Goal: Obtain resource: Obtain resource

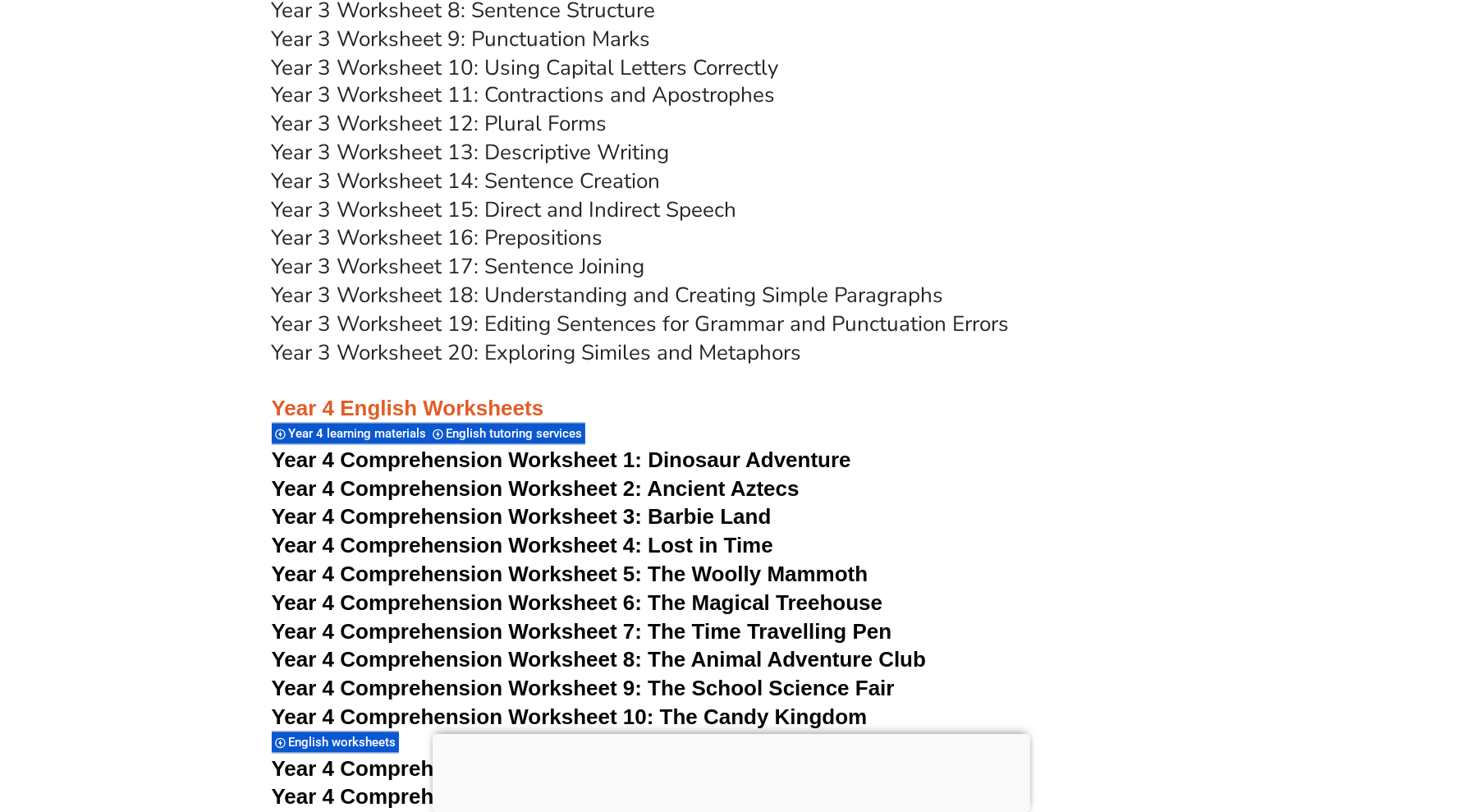
scroll to position [2824, 0]
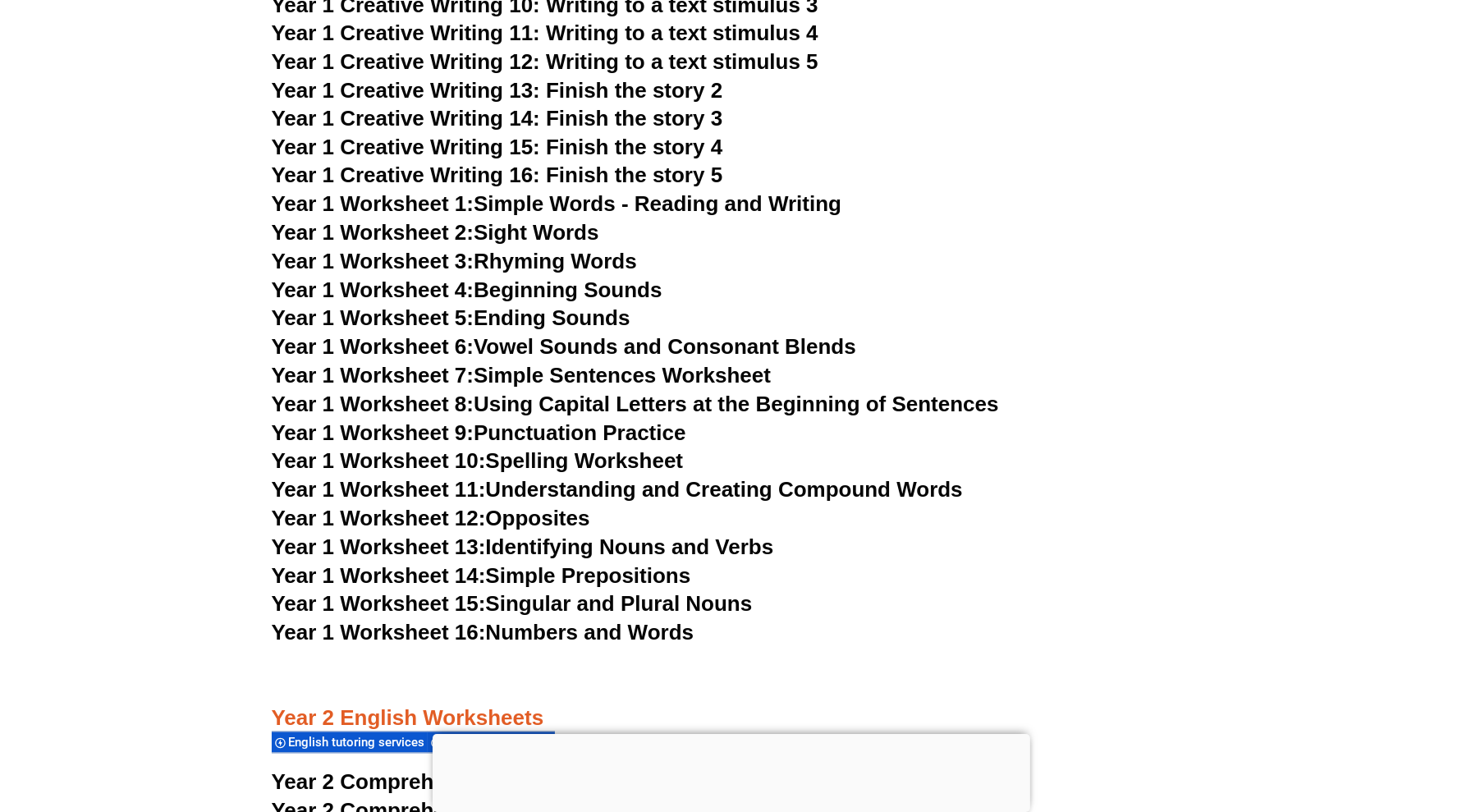
drag, startPoint x: 714, startPoint y: 719, endPoint x: 695, endPoint y: 653, distance: 68.7
click at [714, 733] on div at bounding box center [731, 733] width 598 height 0
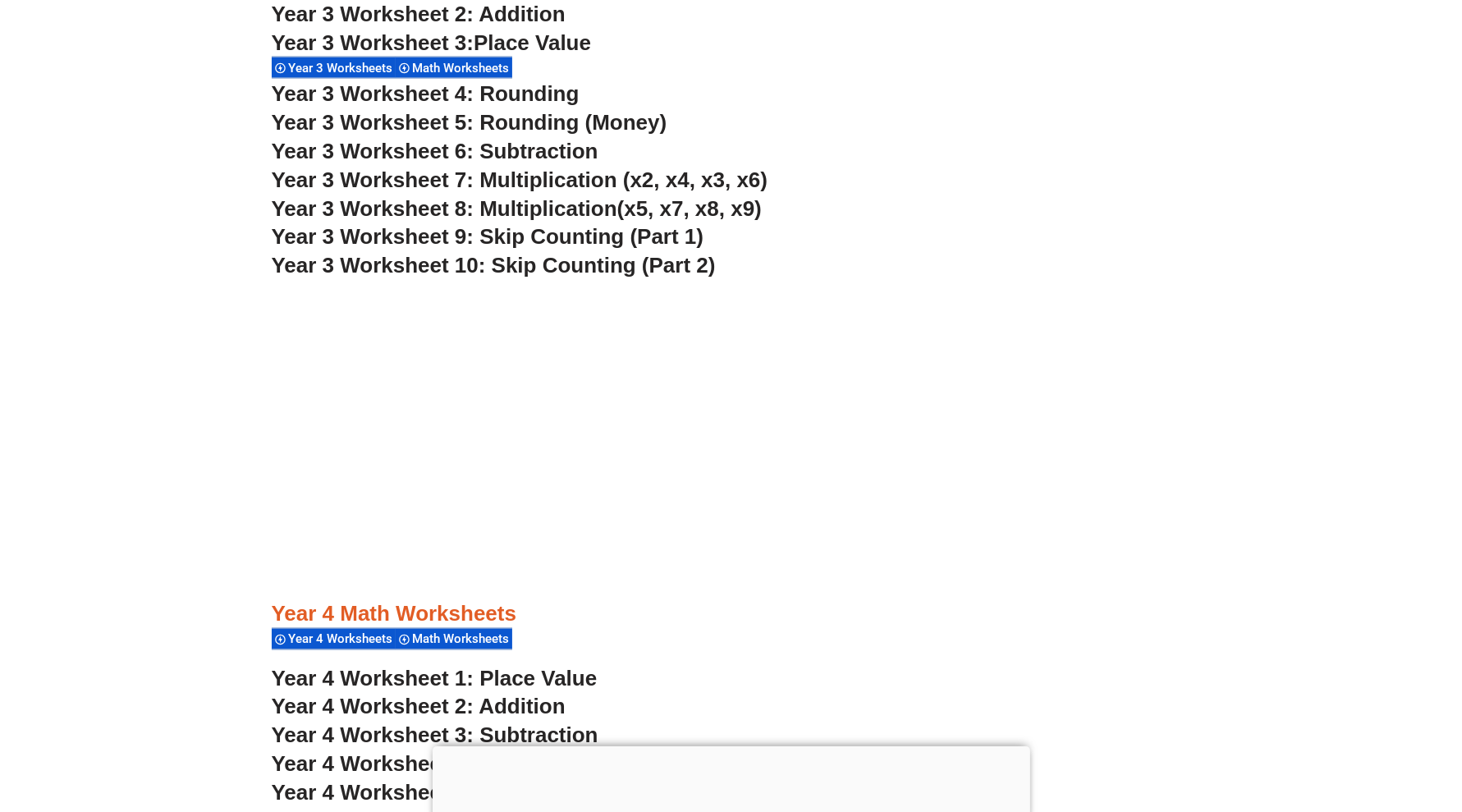
scroll to position [3283, 0]
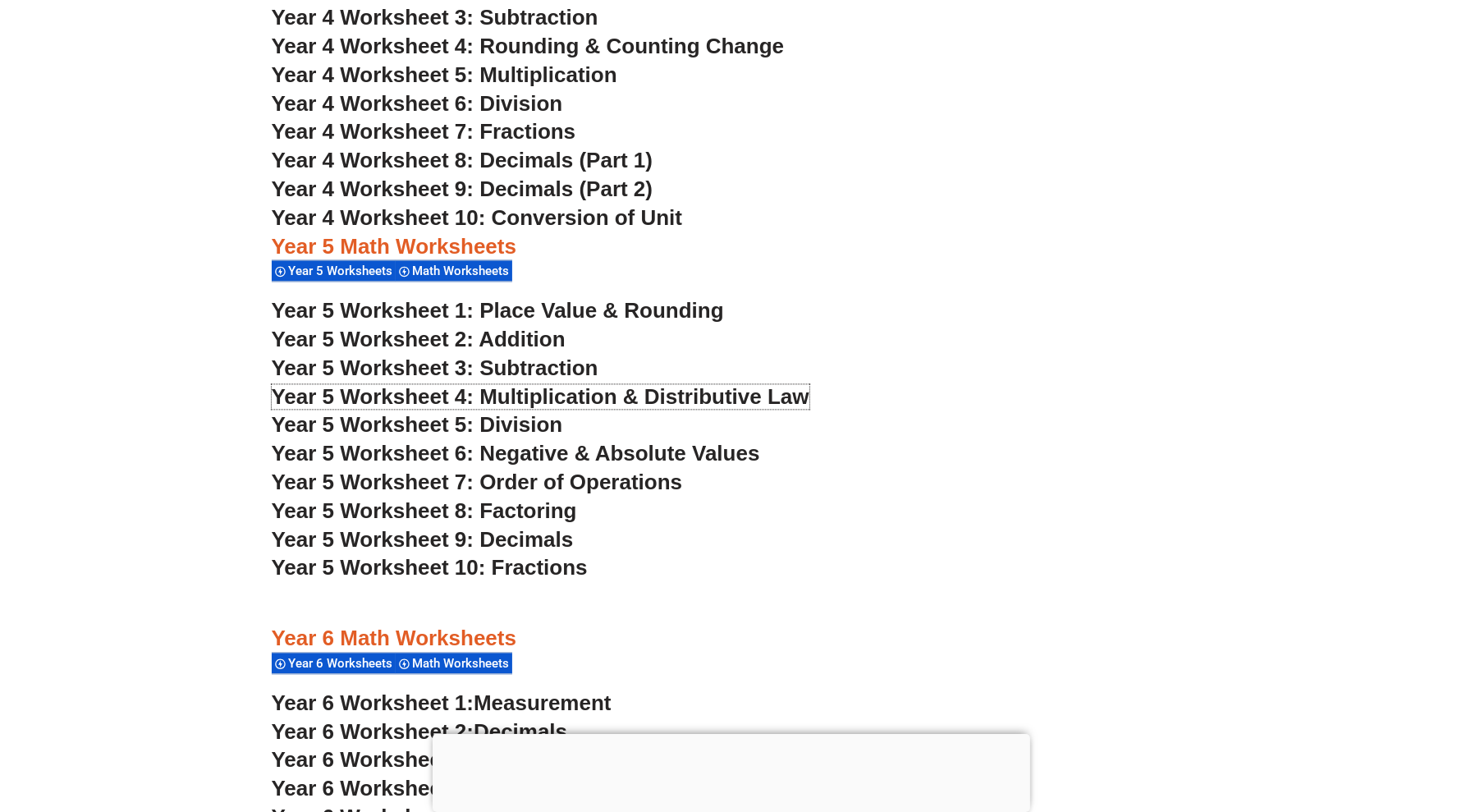
click at [535, 398] on span "Year 5 Worksheet 4: Multiplication & Distributive Law" at bounding box center [540, 396] width 537 height 25
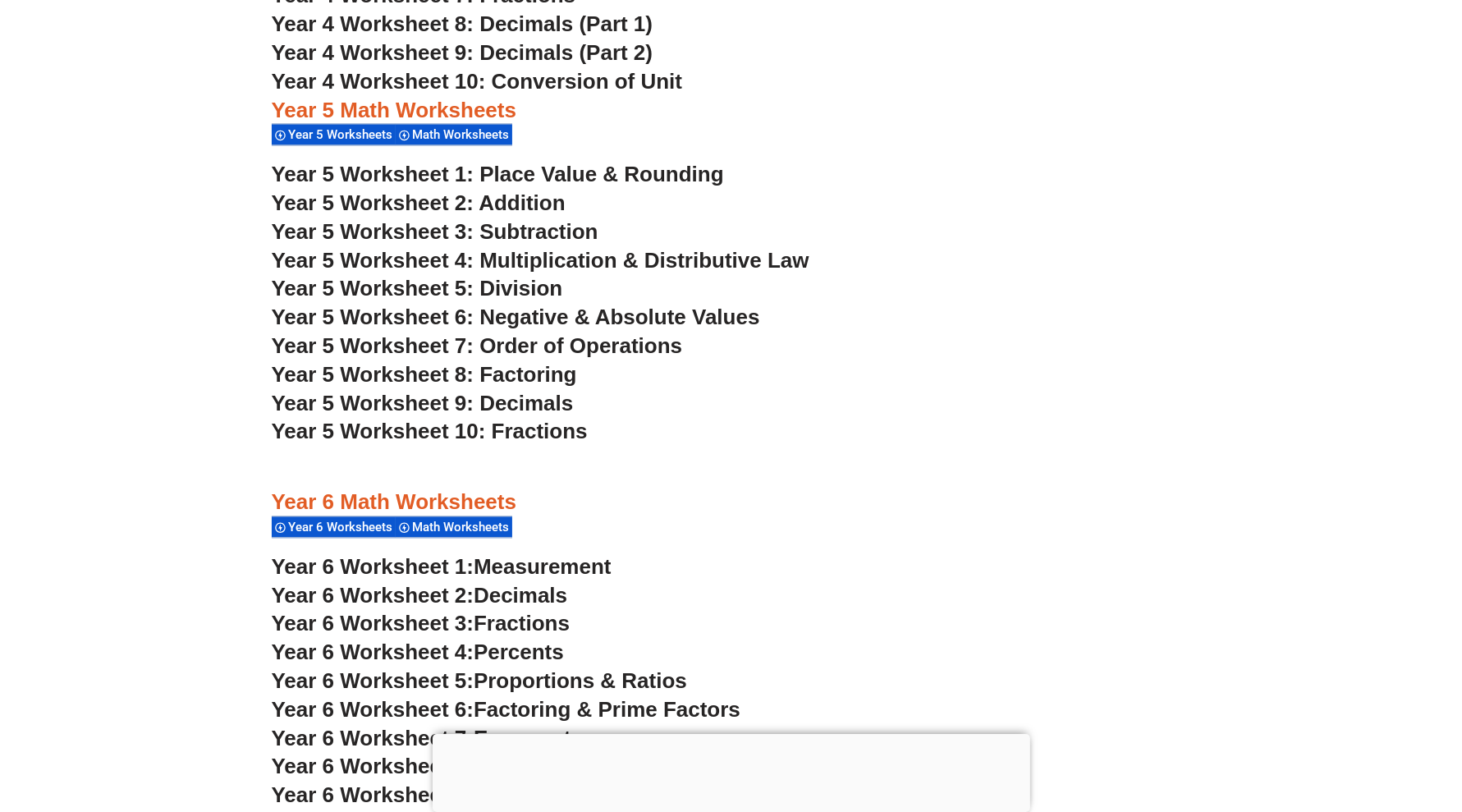
scroll to position [3488, 0]
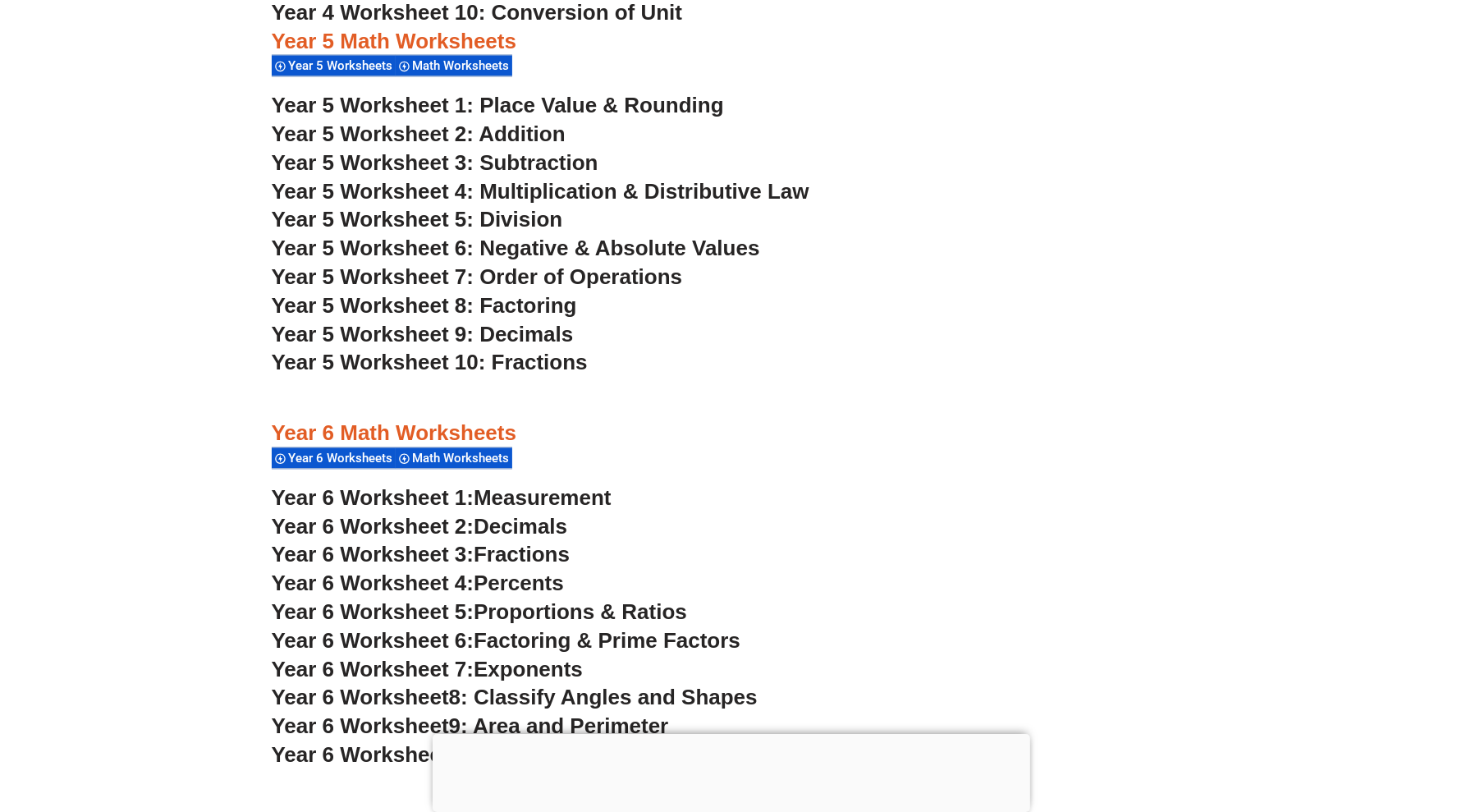
drag, startPoint x: 737, startPoint y: 717, endPoint x: 734, endPoint y: 709, distance: 8.5
click at [737, 733] on div at bounding box center [731, 733] width 598 height 0
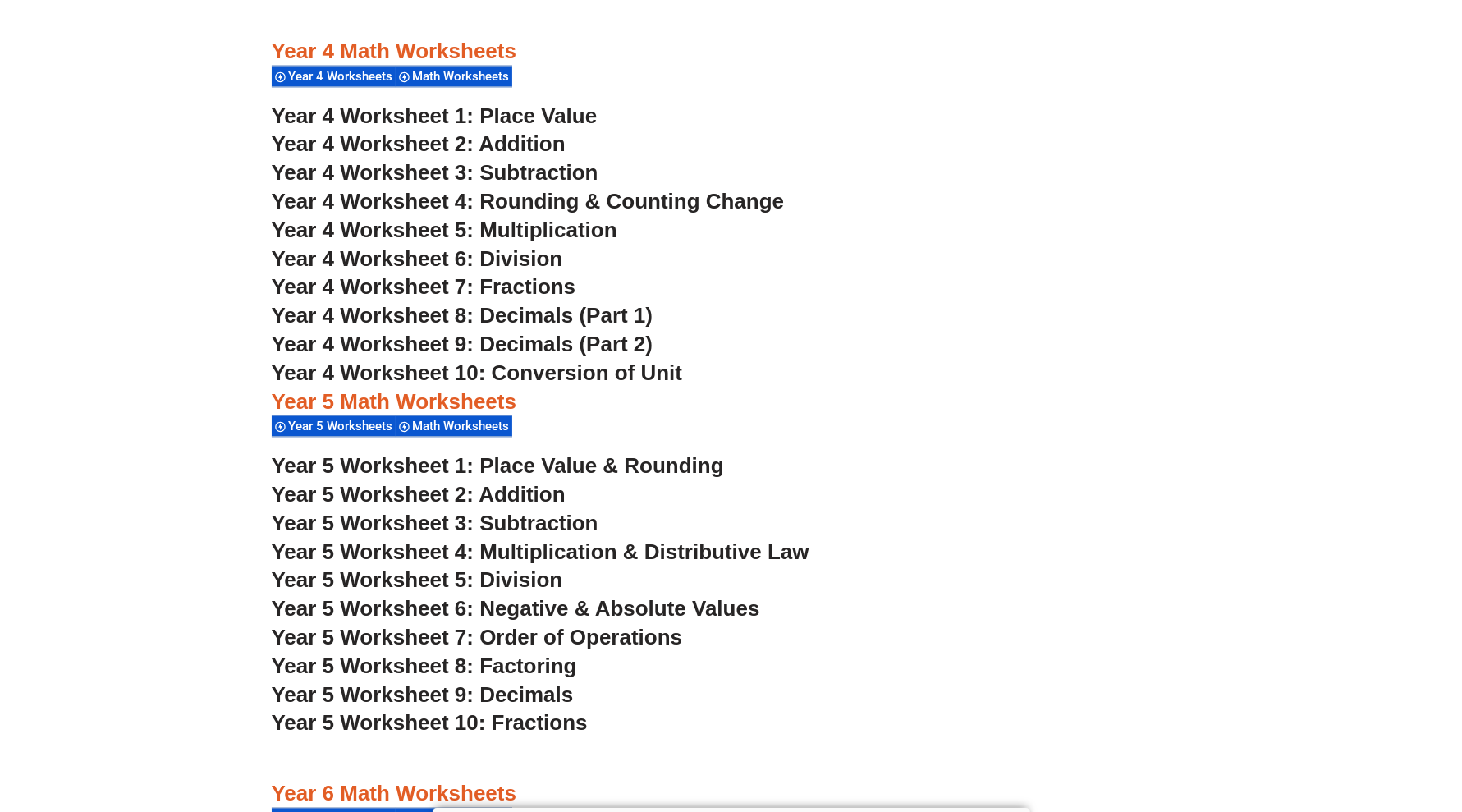
scroll to position [3181, 0]
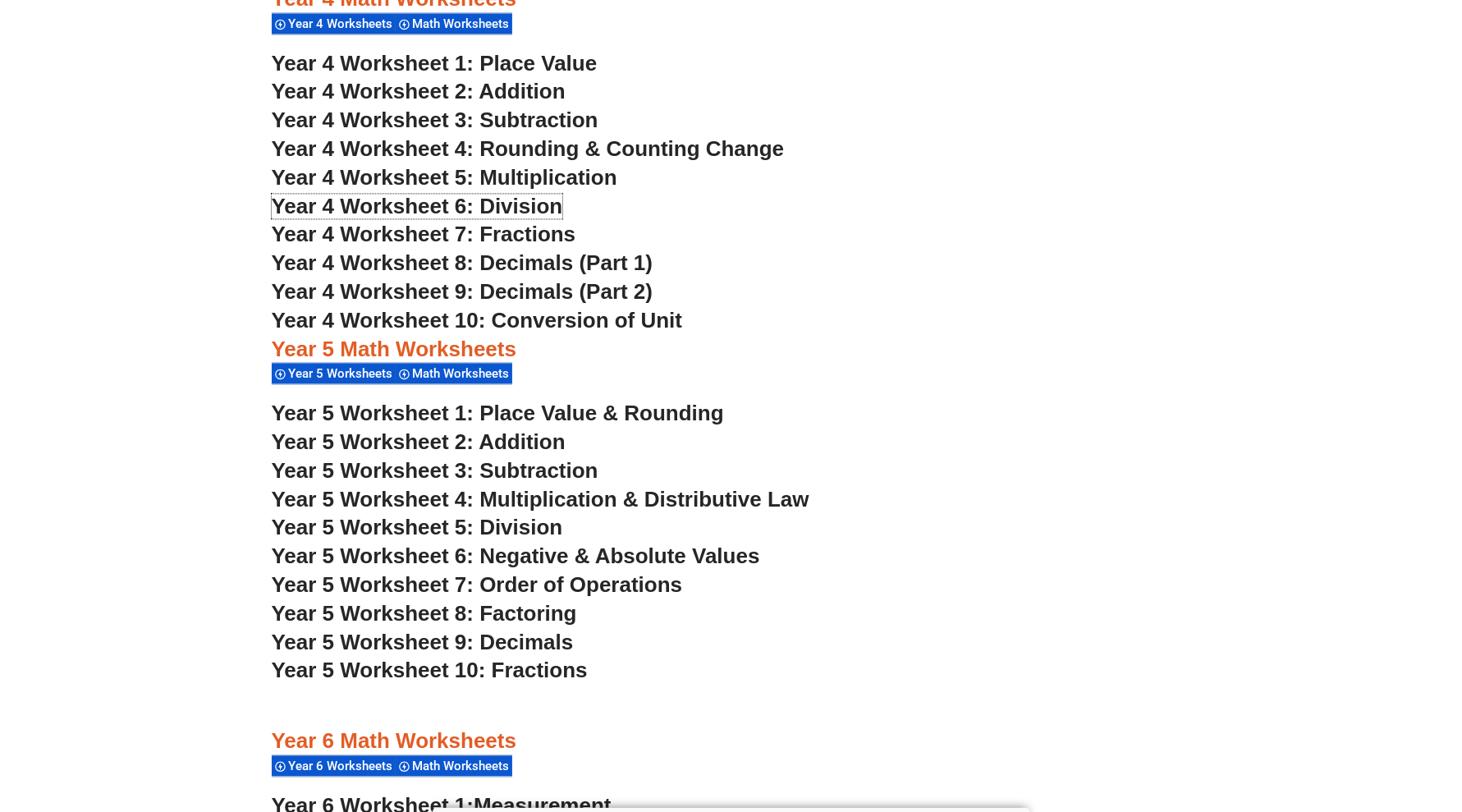
click at [518, 202] on span "Year 4 Worksheet 6: Division" at bounding box center [418, 206] width 292 height 25
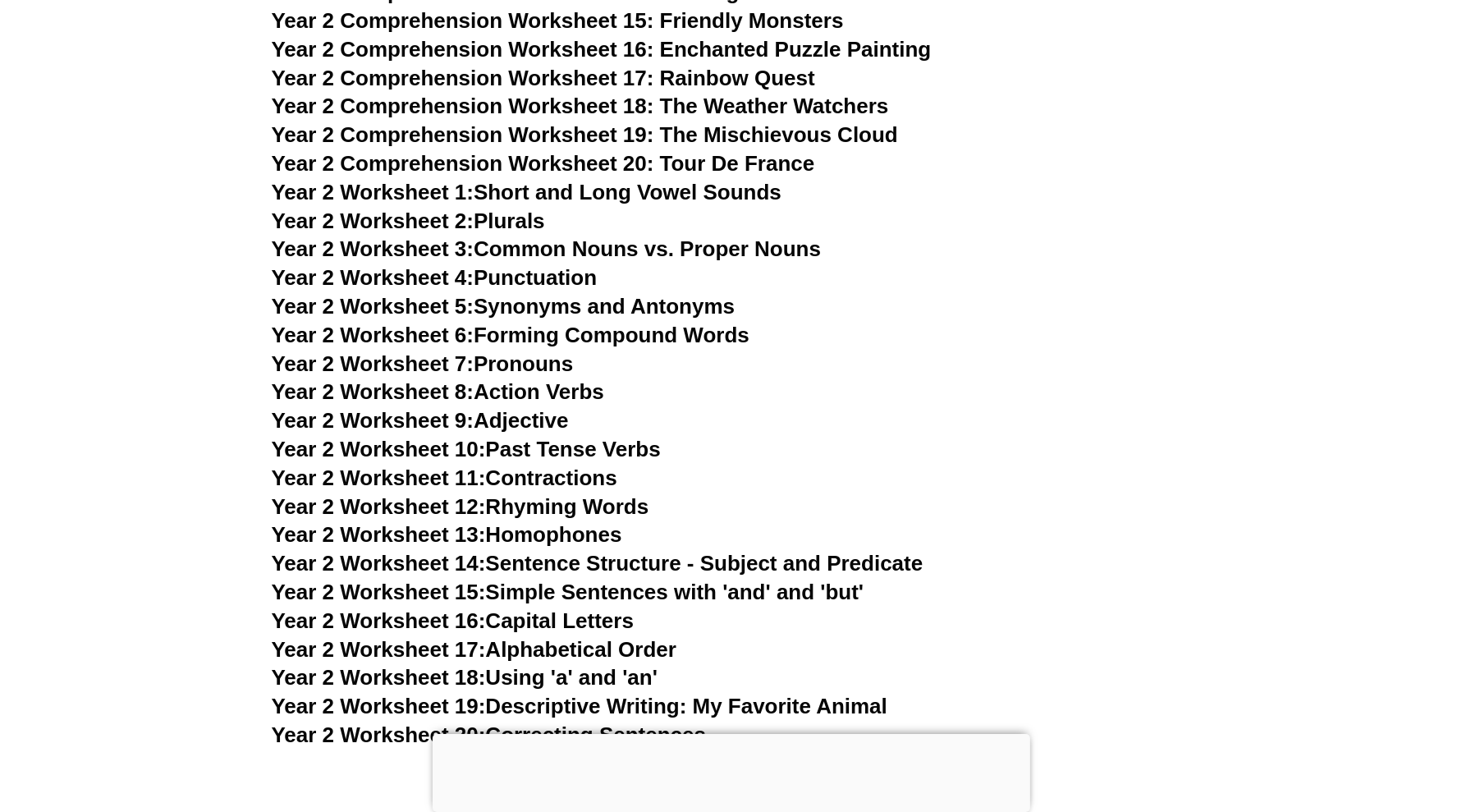
scroll to position [4440, 0]
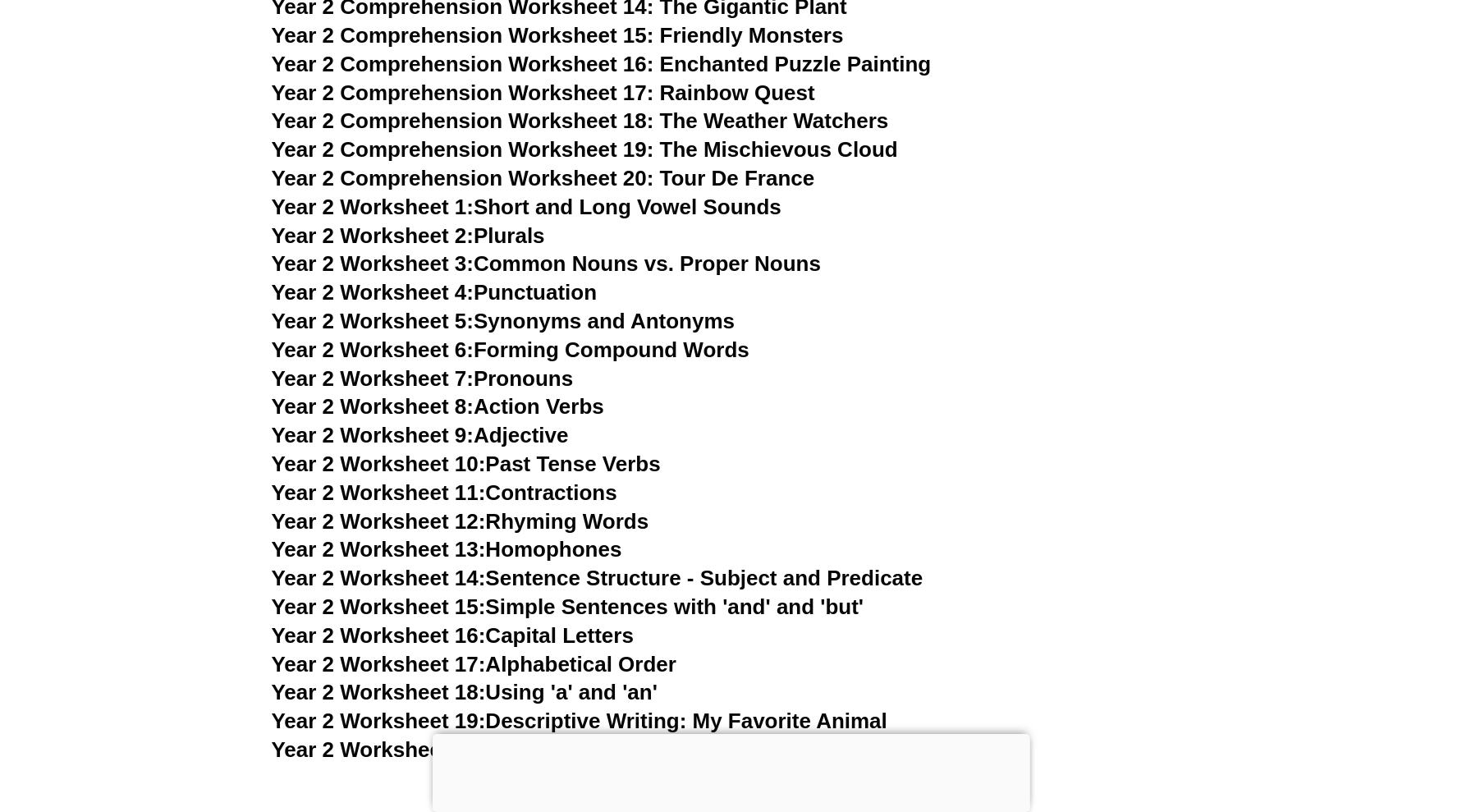
click at [703, 365] on h3 "Year 2 Worksheet 7: Pronouns" at bounding box center [731, 378] width 919 height 27
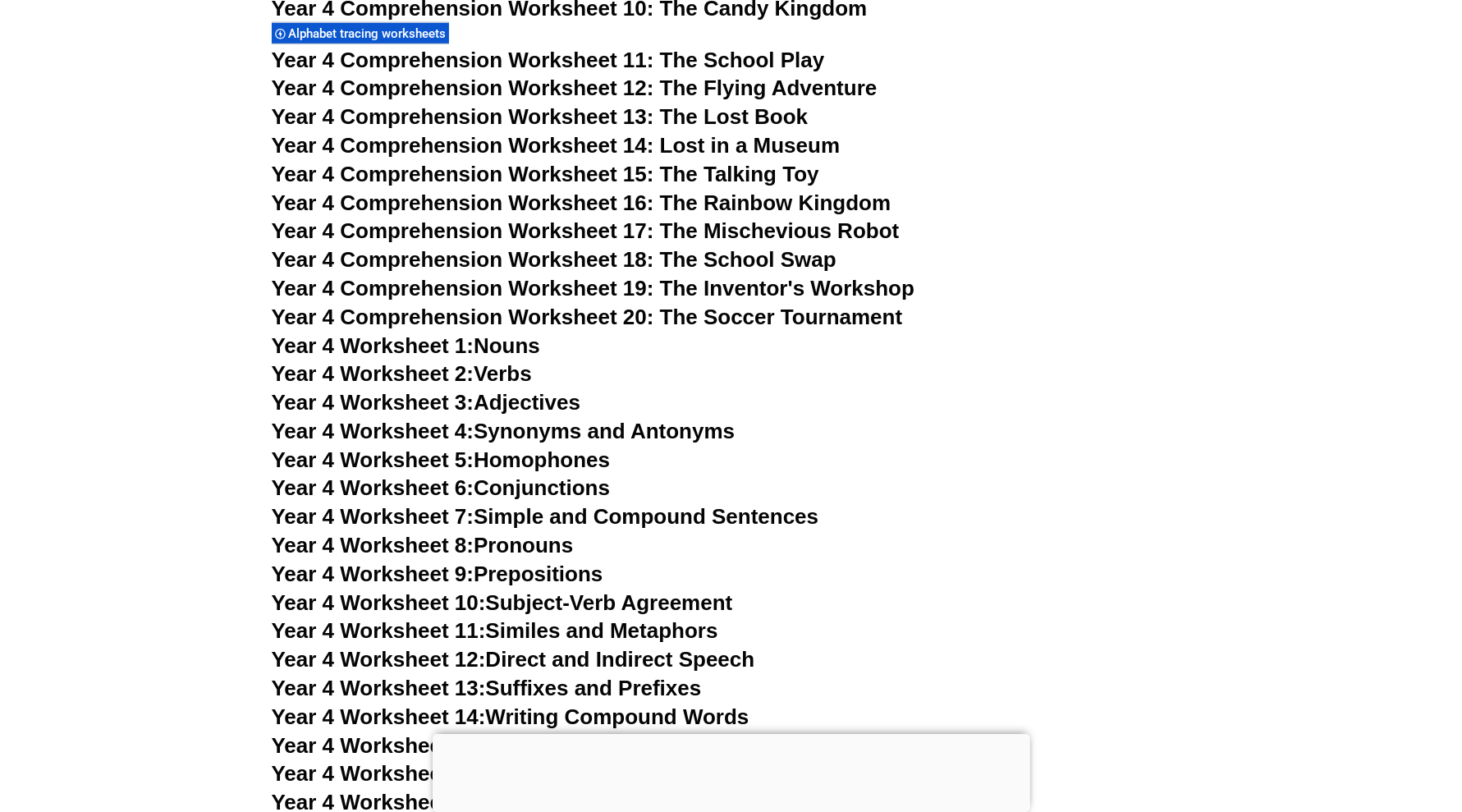
scroll to position [7005, 0]
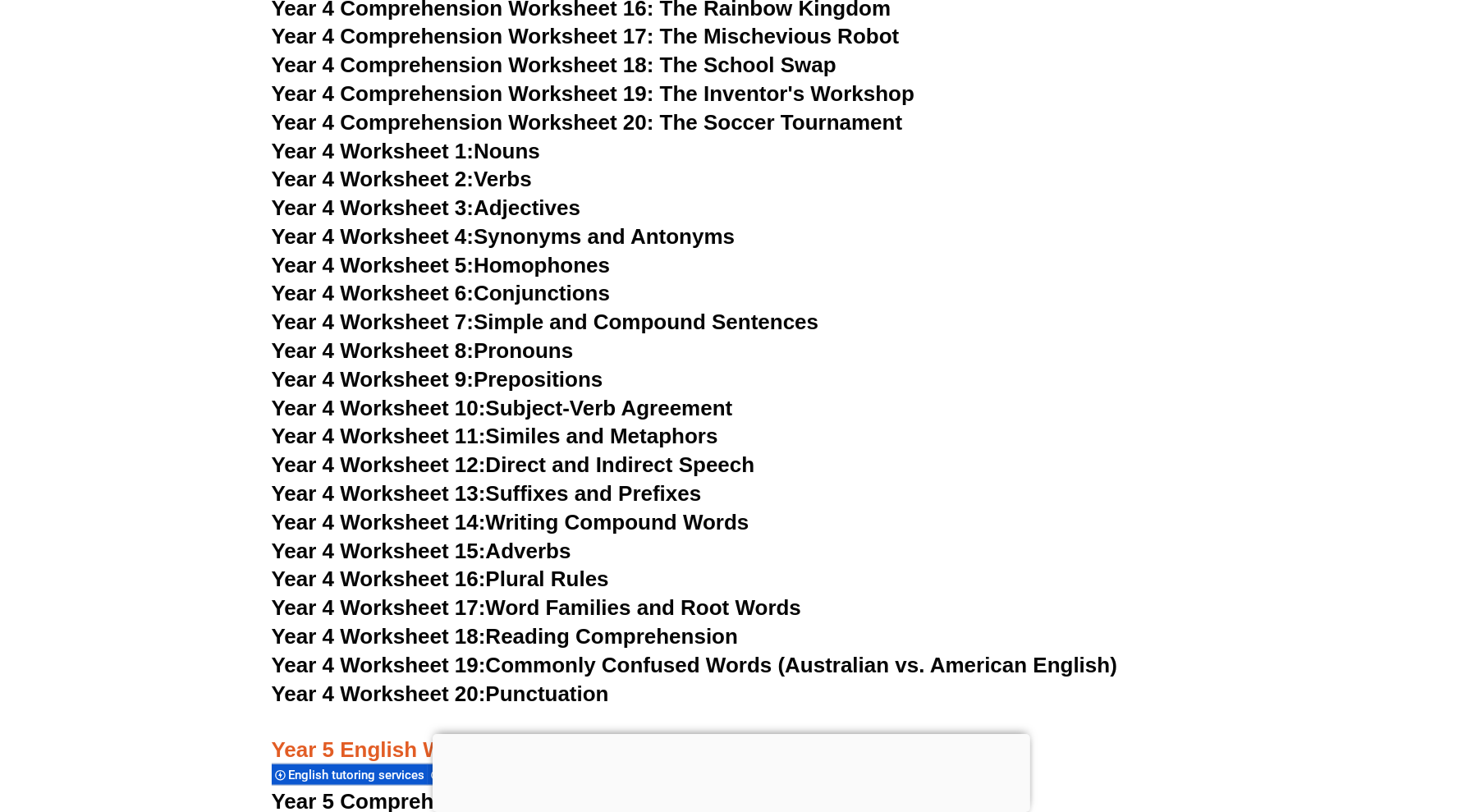
click at [728, 733] on div at bounding box center [731, 733] width 598 height 0
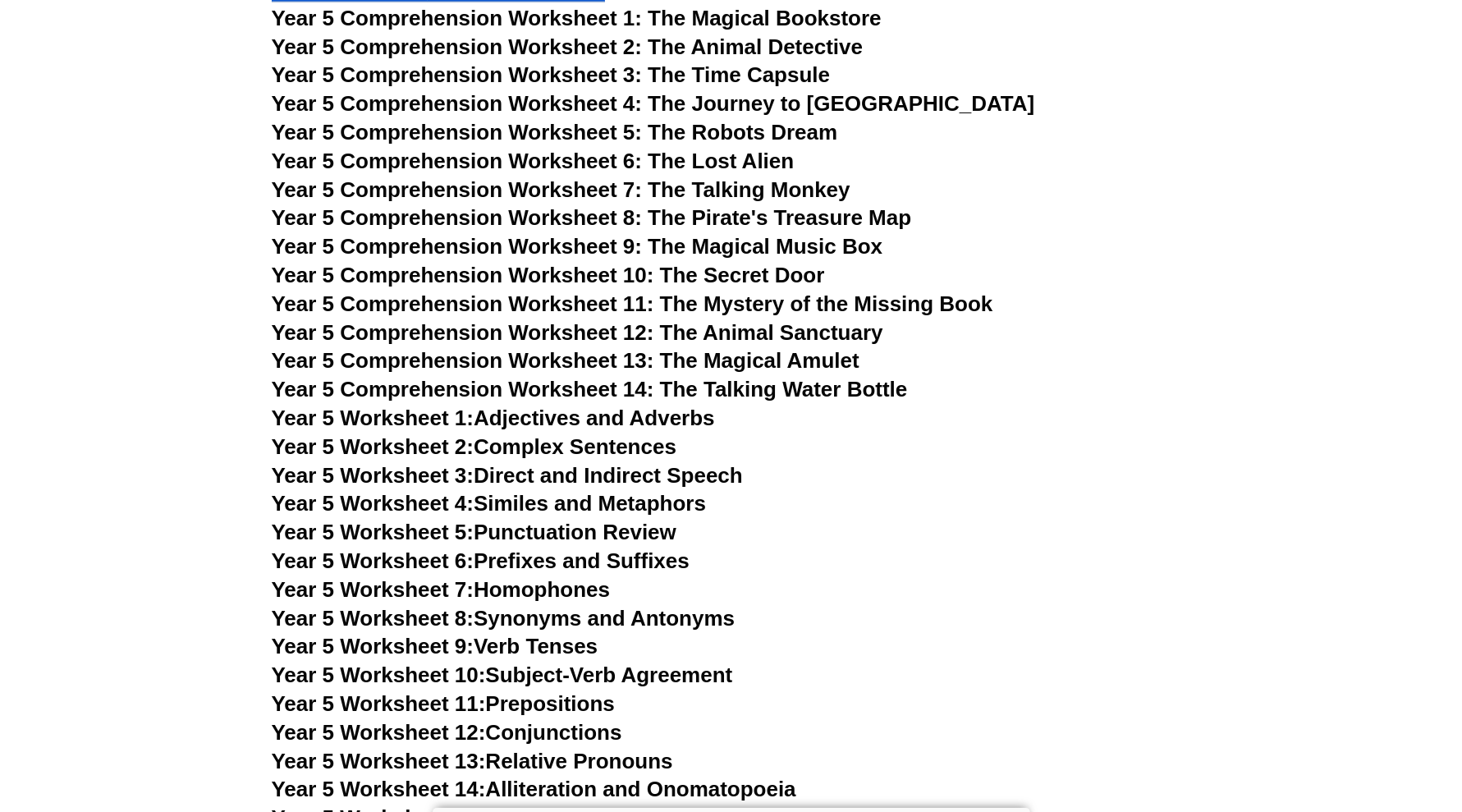
scroll to position [7621, 0]
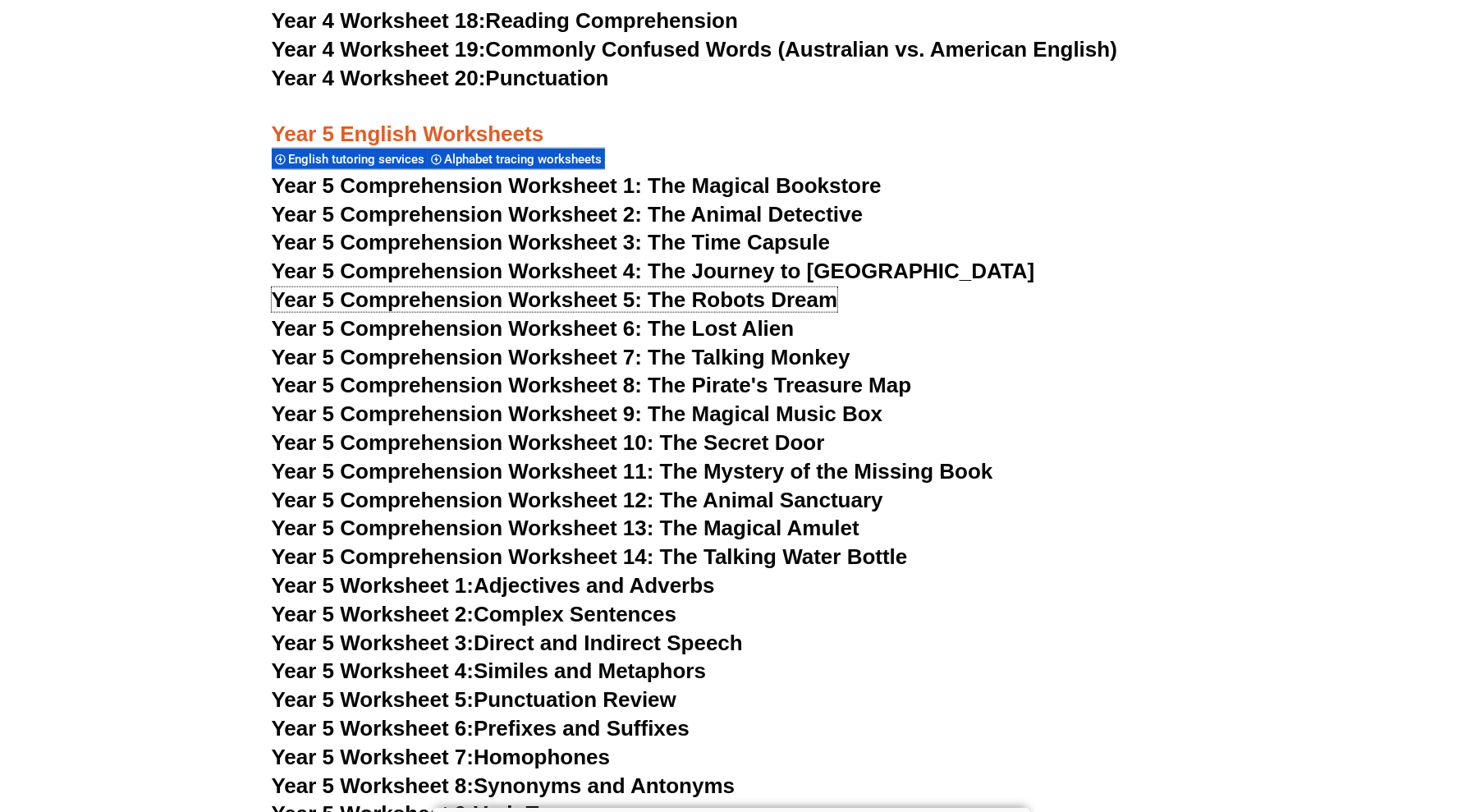
click at [767, 294] on span "Year 5 Comprehension Worksheet 5: The Robots Dream" at bounding box center [555, 299] width 567 height 25
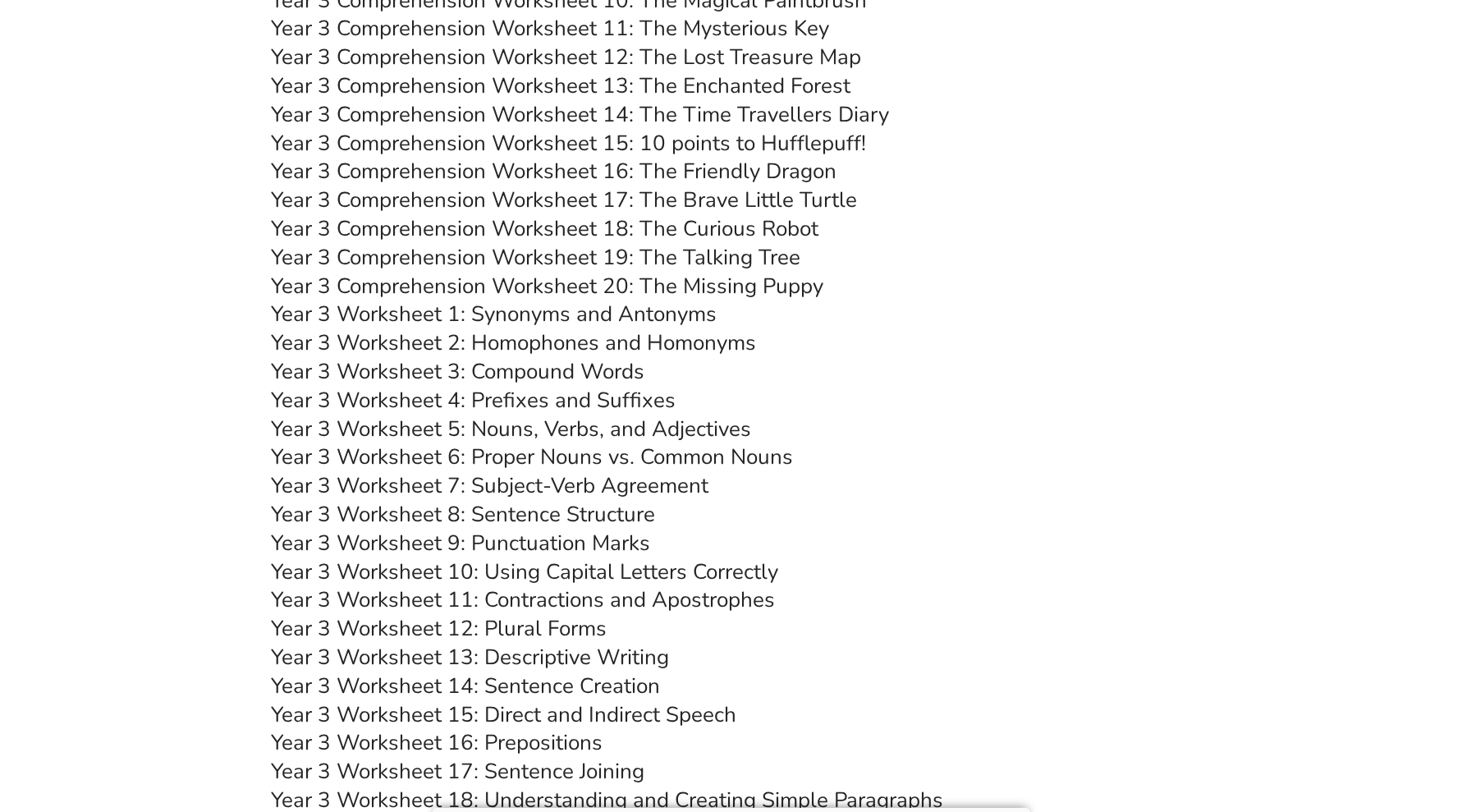
scroll to position [5466, 0]
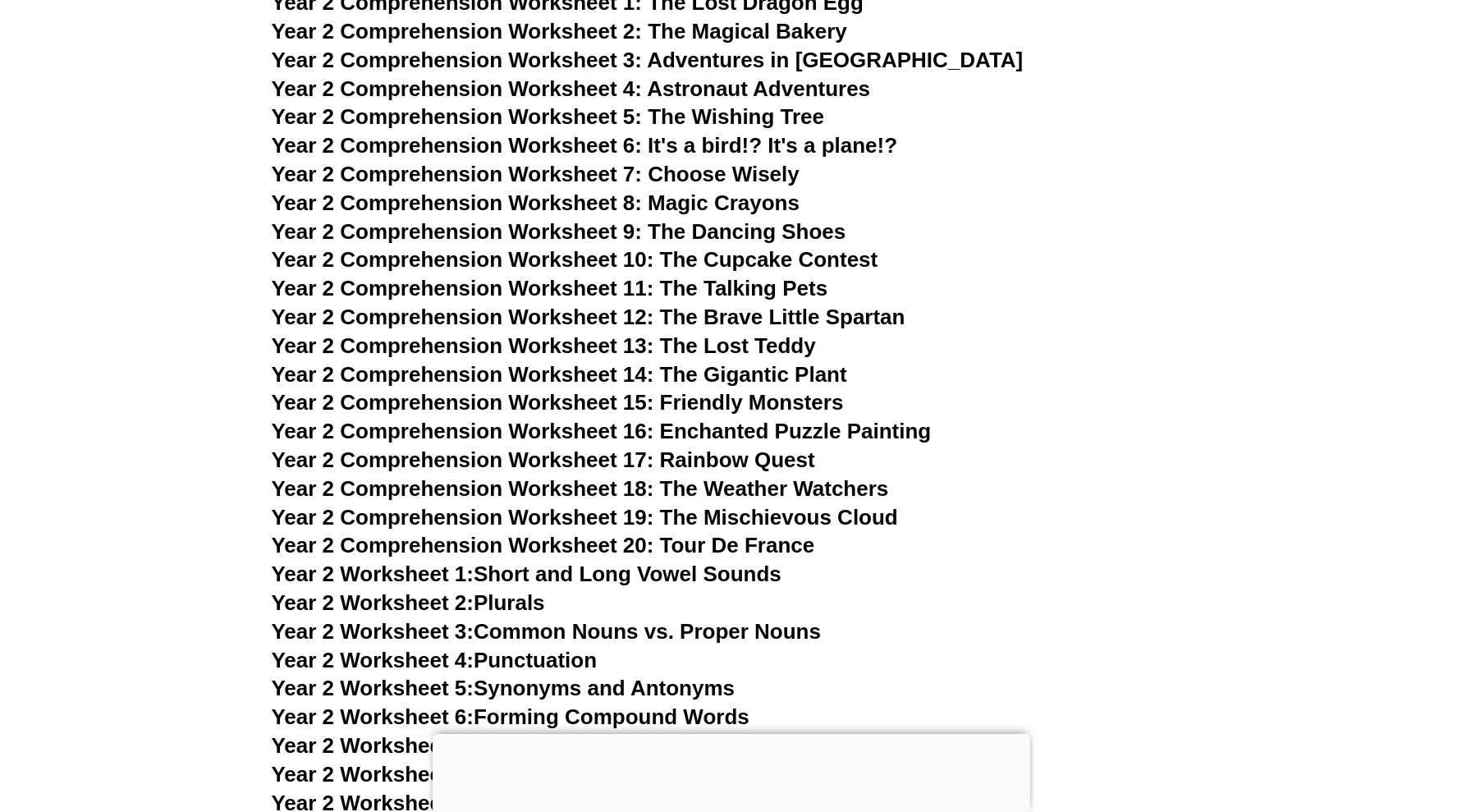
scroll to position [3591, 0]
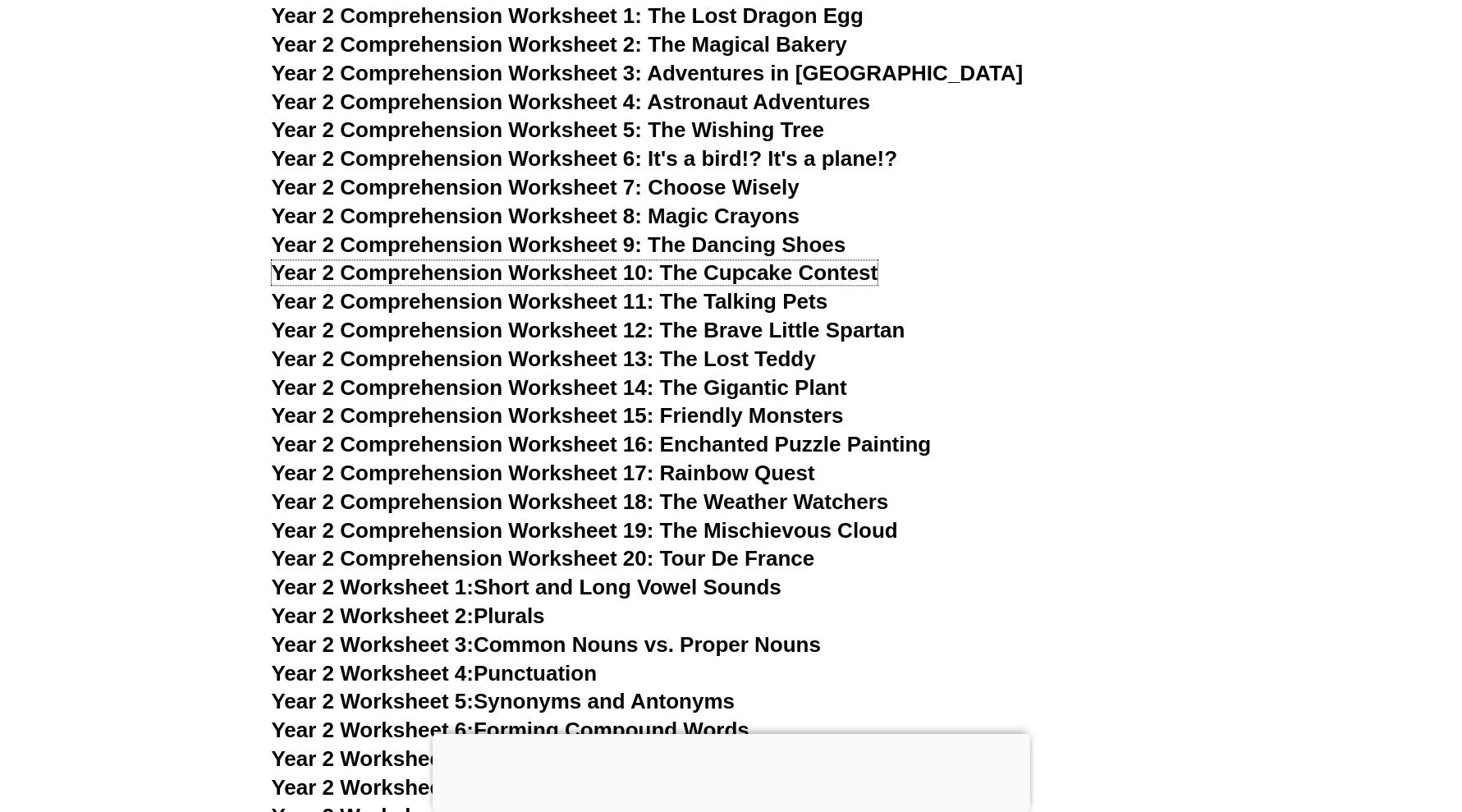
click at [716, 264] on span "Year 2 Comprehension Worksheet 10: The Cupcake Contest" at bounding box center [575, 273] width 606 height 25
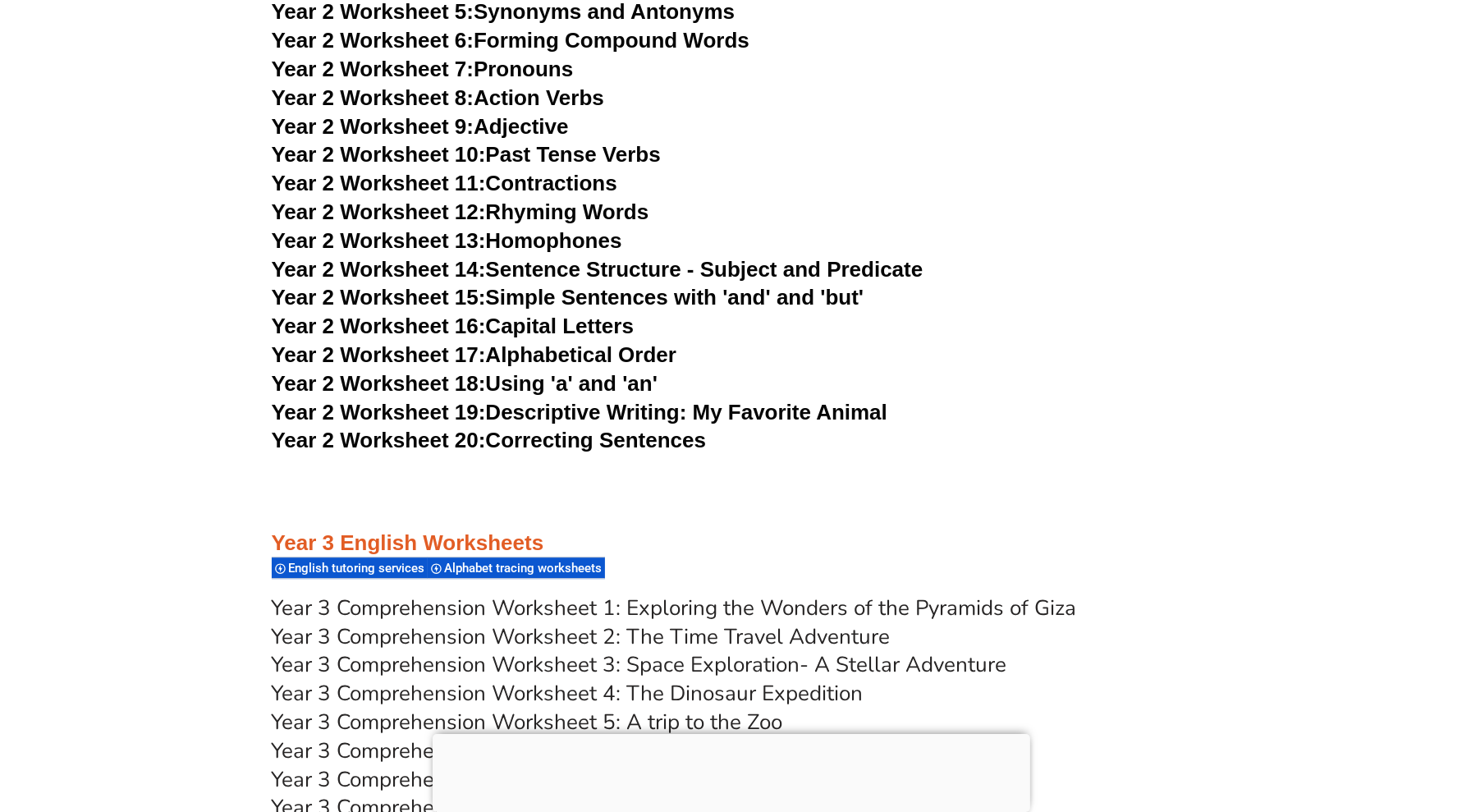
scroll to position [4617, 0]
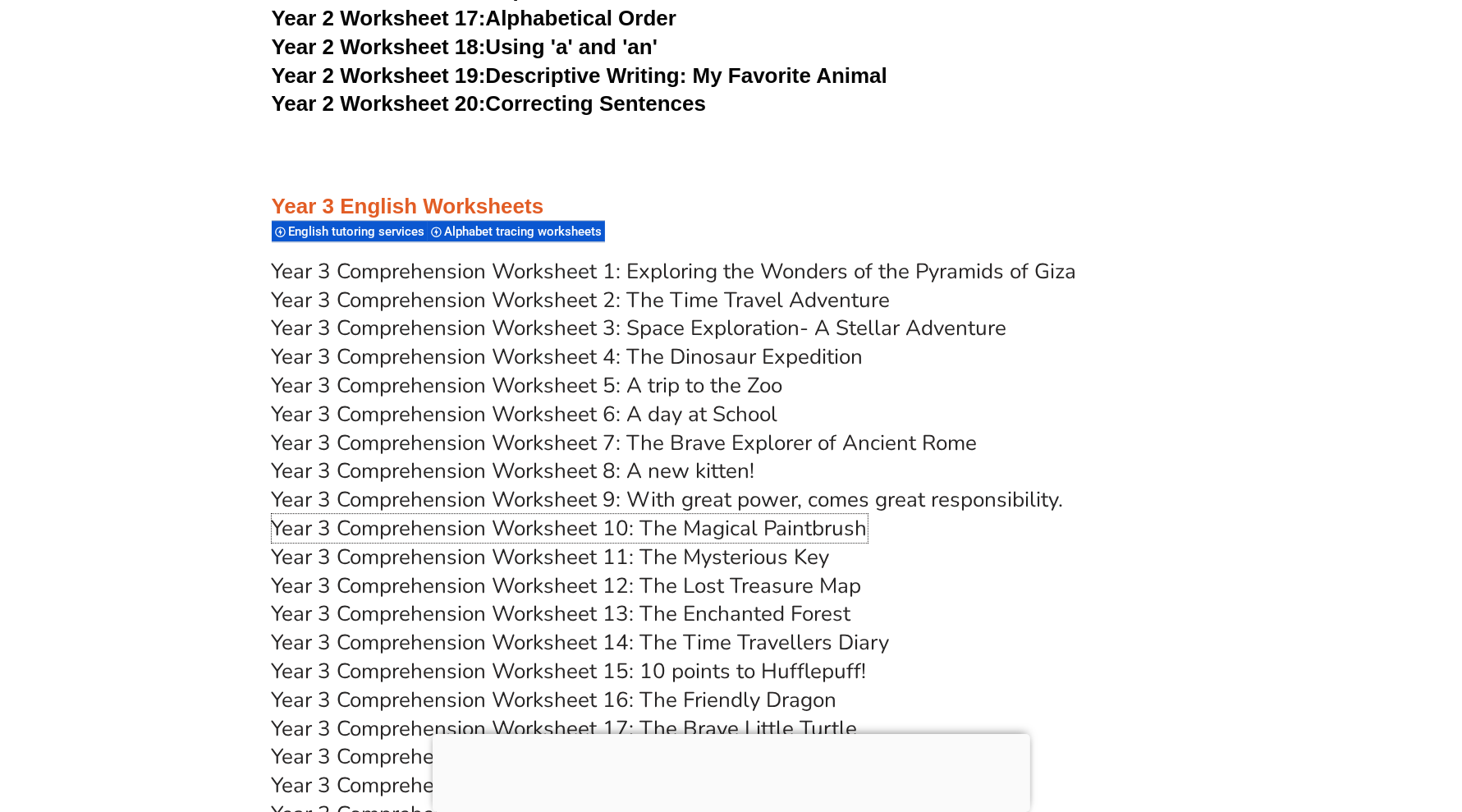
click at [699, 522] on link "Year 3 Comprehension Worksheet 10: The Magical Paintbrush" at bounding box center [569, 528] width 596 height 28
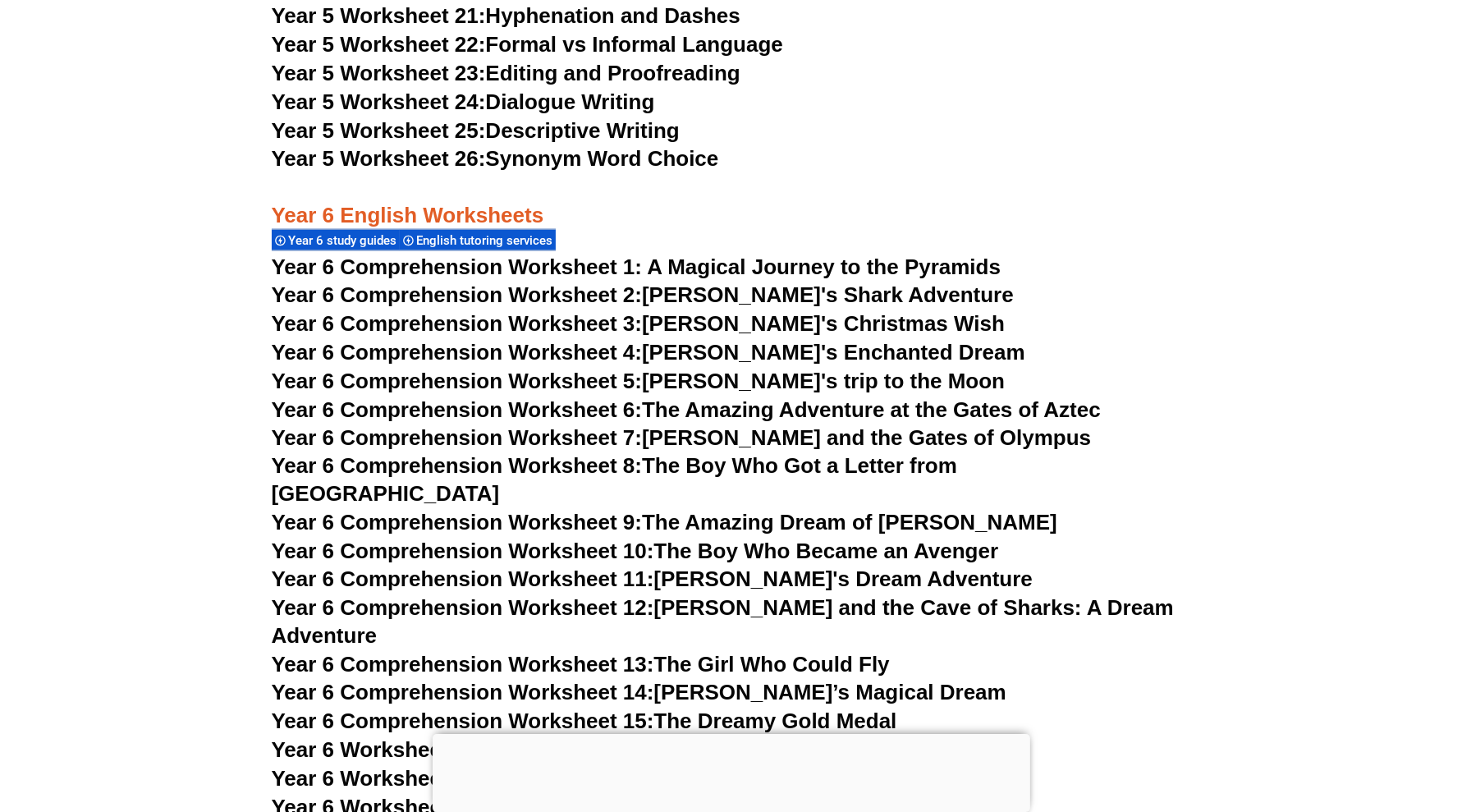
scroll to position [8413, 0]
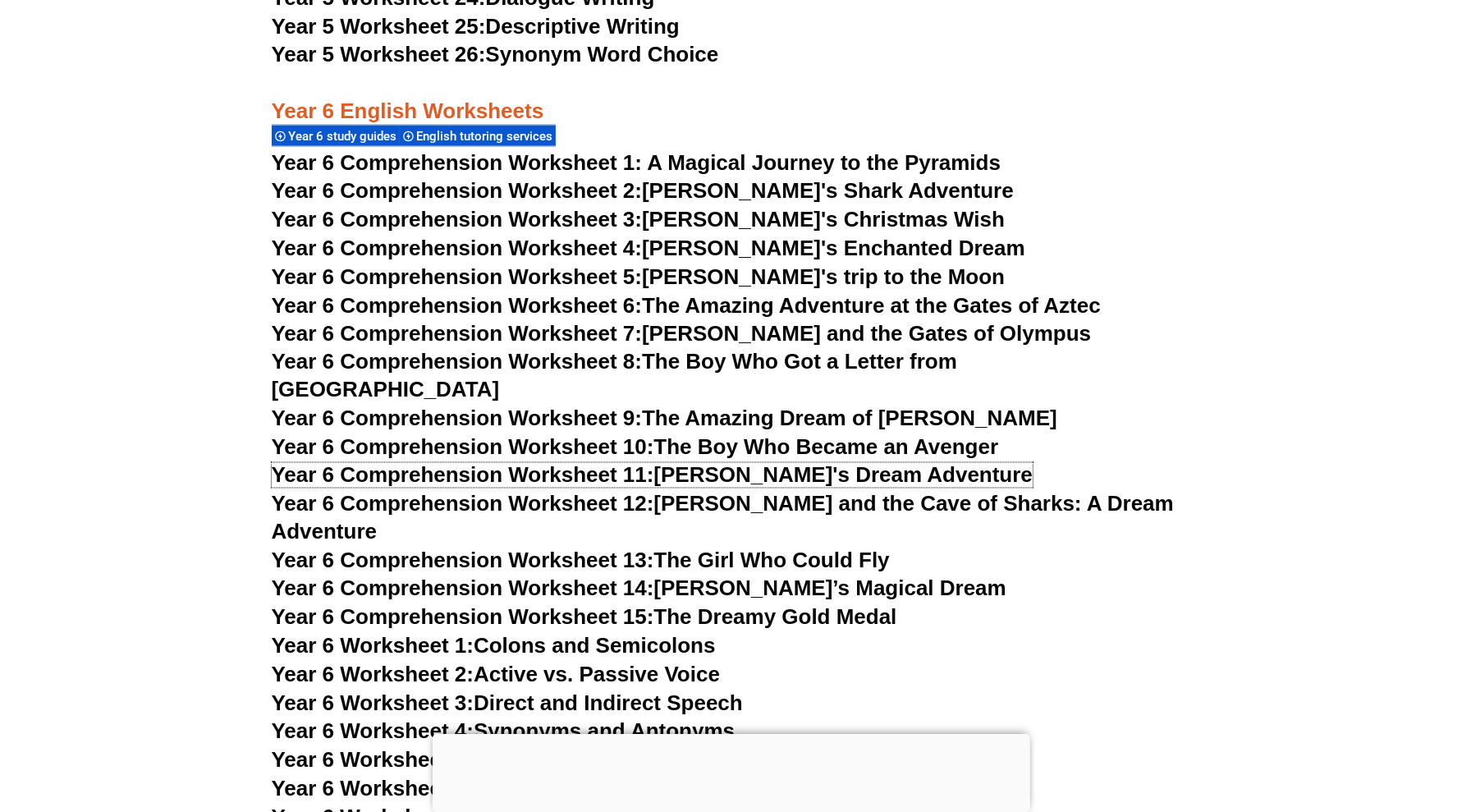
click at [723, 463] on link "Year 6 Comprehension Worksheet 11: [PERSON_NAME]'s Dream Adventure" at bounding box center [652, 476] width 761 height 25
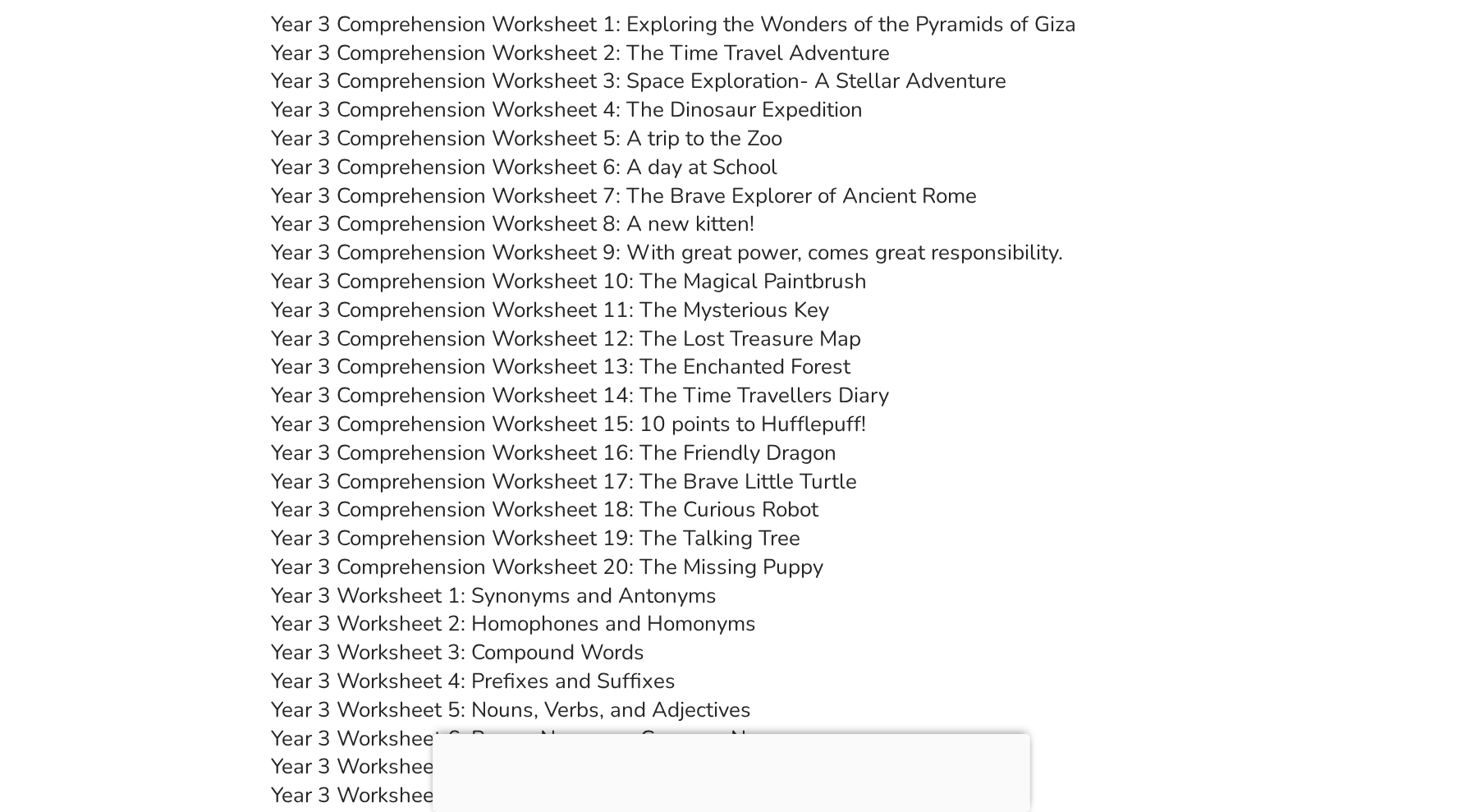
scroll to position [4822, 0]
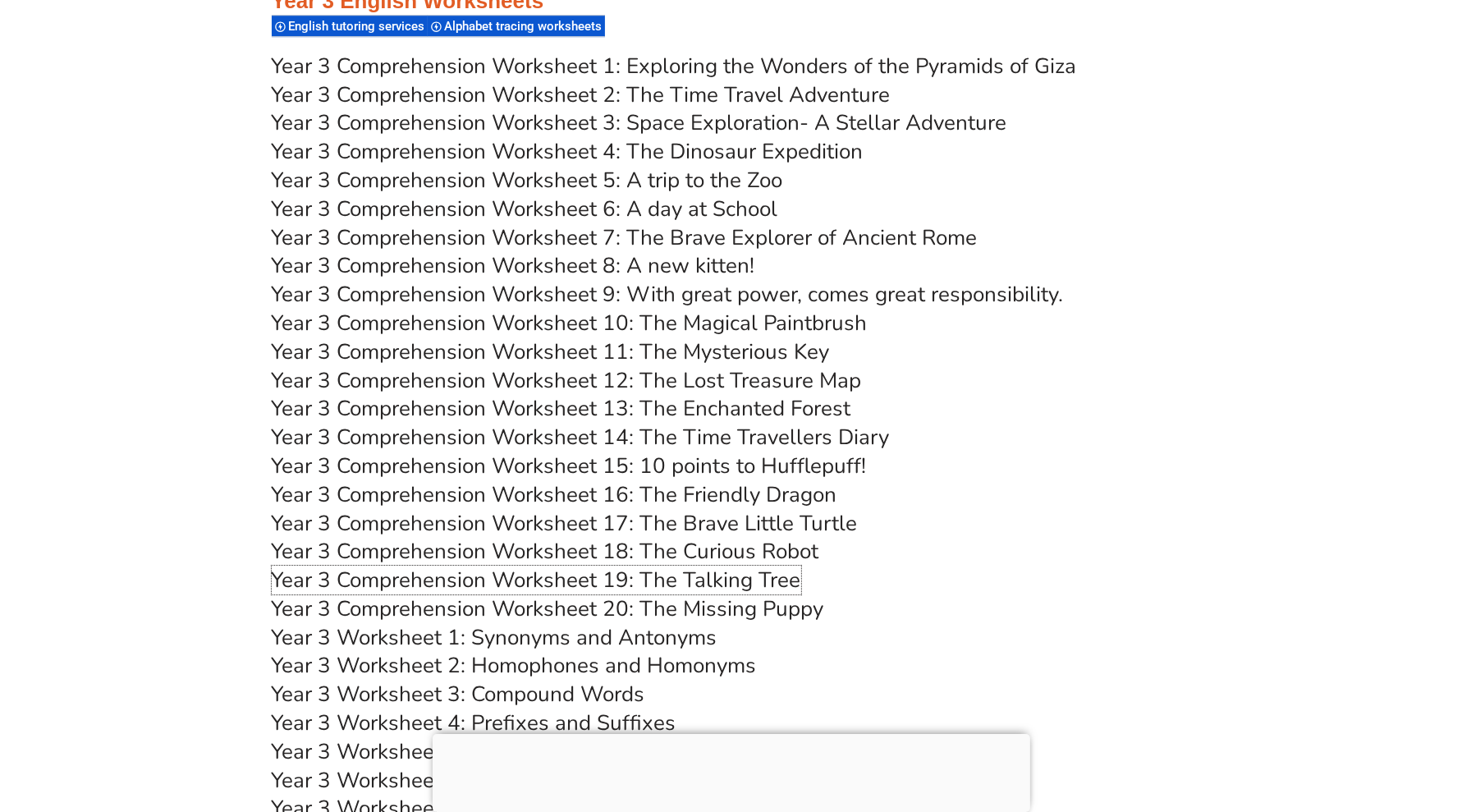
click at [693, 578] on link "Year 3 Comprehension Worksheet 19: The Talking Tree" at bounding box center [536, 580] width 530 height 28
